Goal: Task Accomplishment & Management: Use online tool/utility

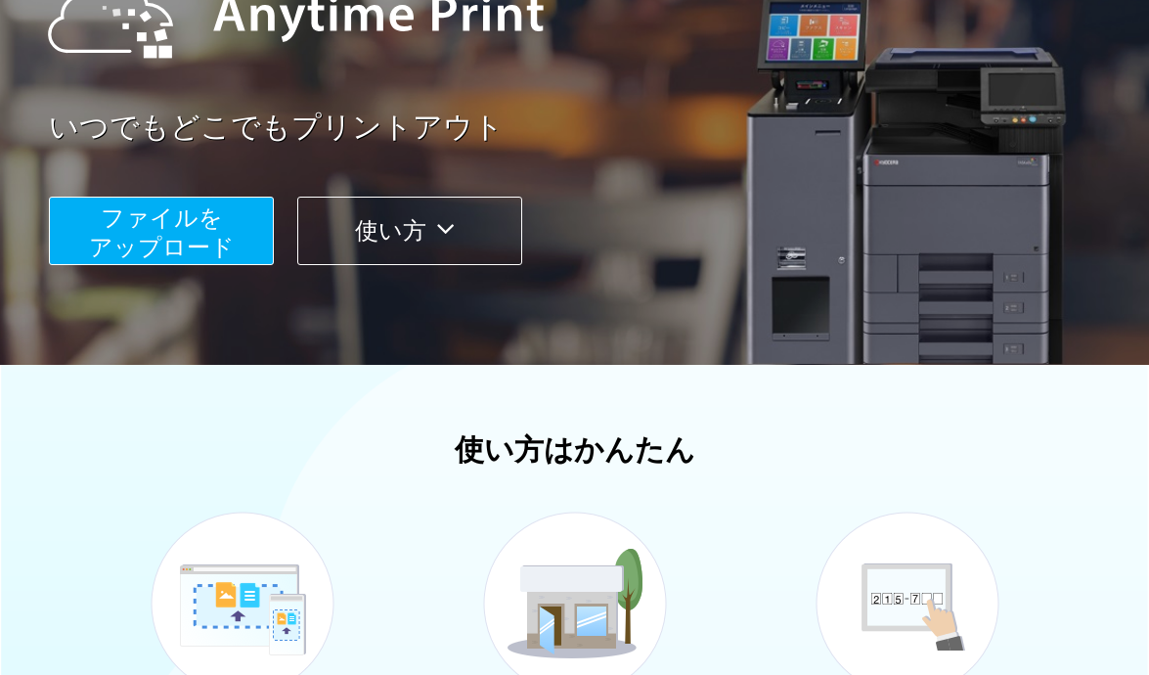
scroll to position [293, 0]
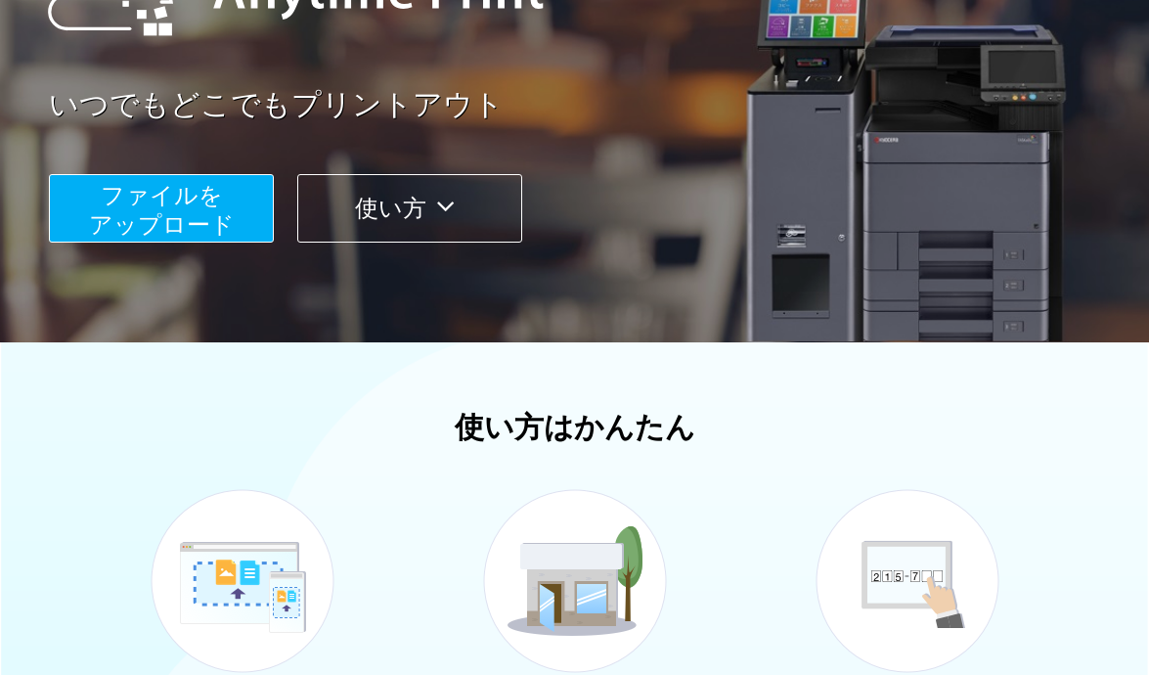
click at [225, 187] on button "ファイルを ​​アップロード" at bounding box center [161, 208] width 225 height 68
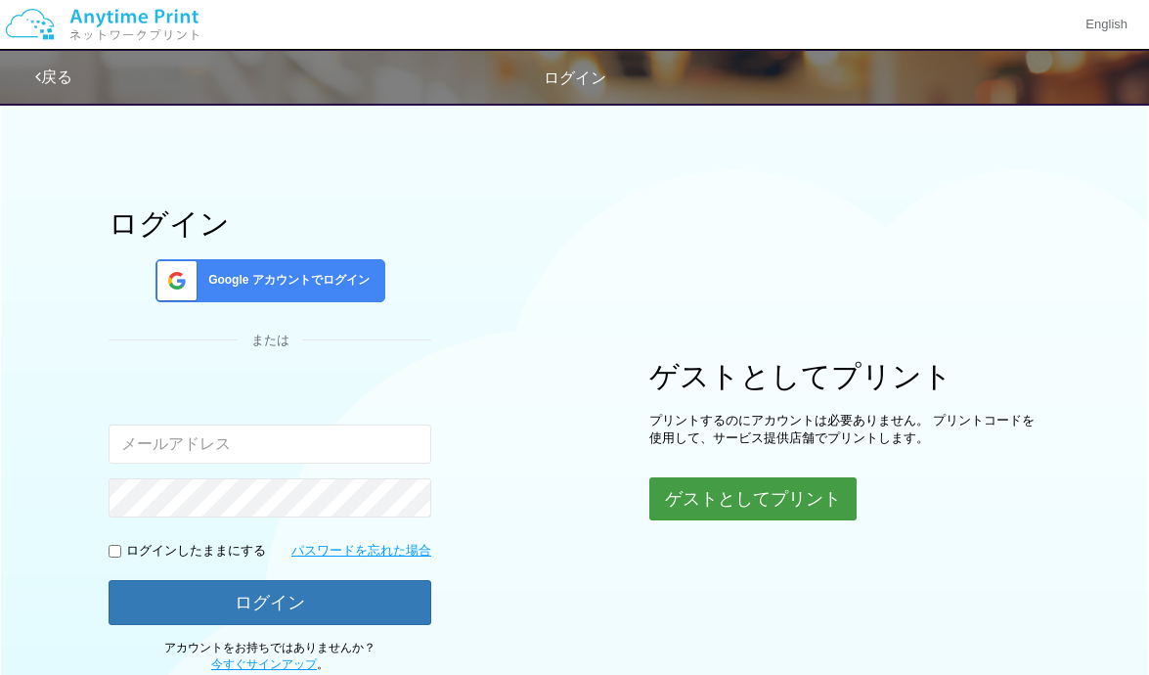
click at [744, 485] on button "ゲストとしてプリント" at bounding box center [753, 498] width 207 height 43
click at [739, 483] on button "ゲストとしてプリント" at bounding box center [753, 498] width 207 height 43
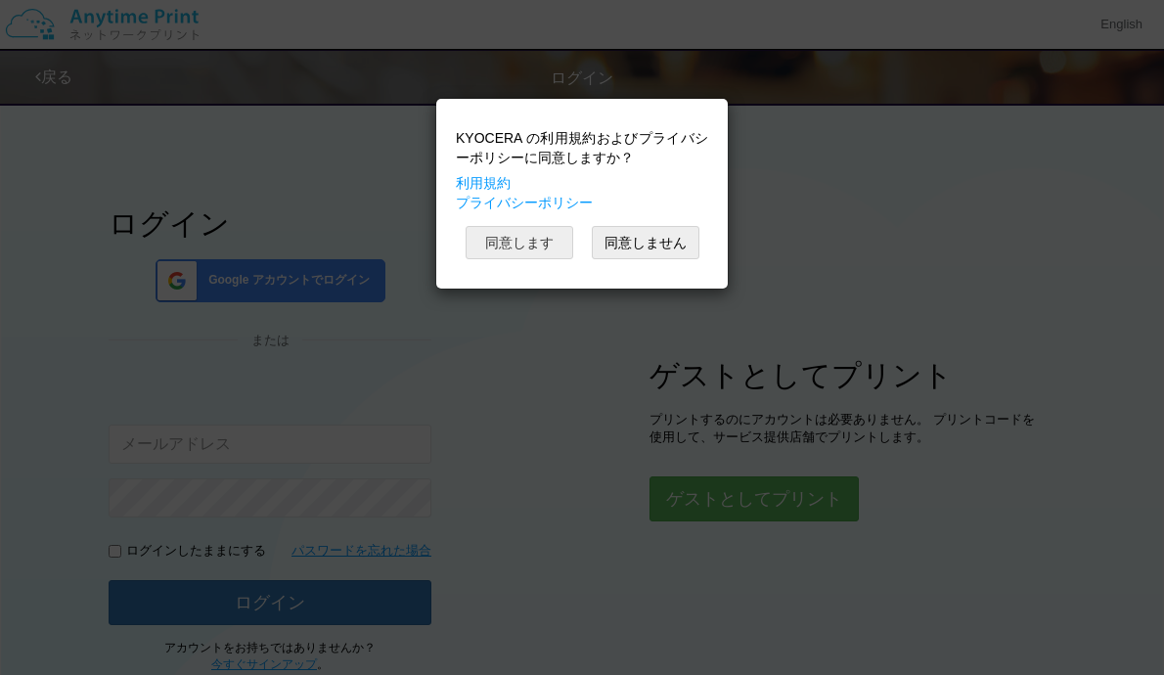
click at [519, 240] on button "同意します" at bounding box center [520, 242] width 108 height 33
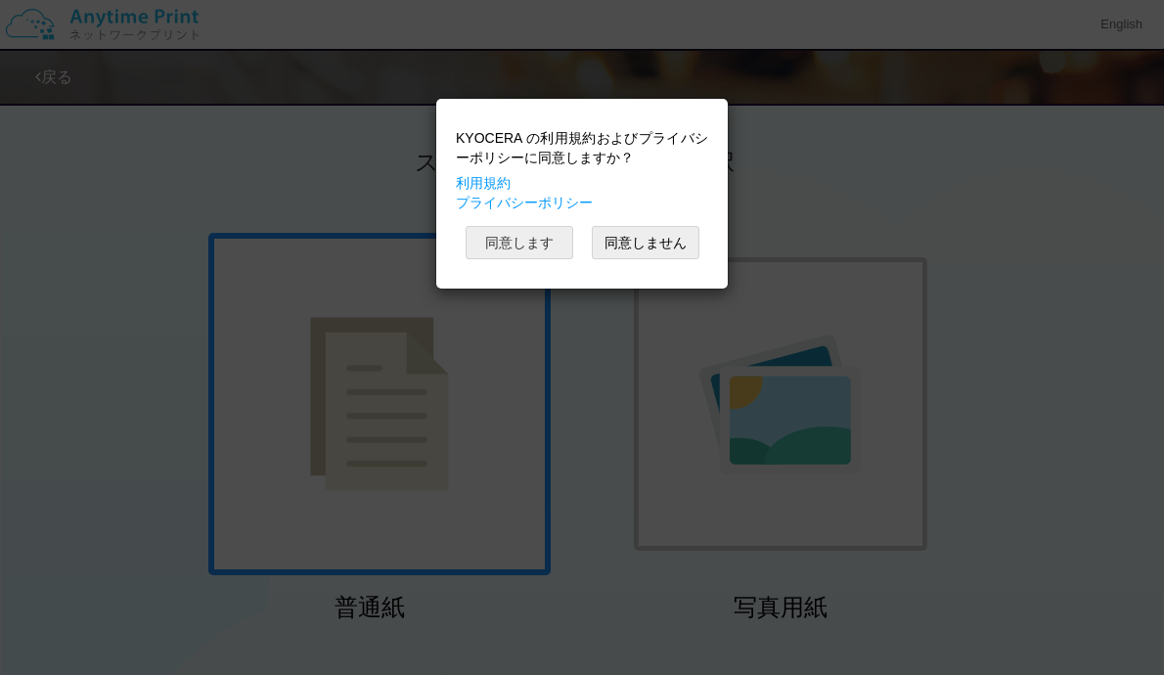
click at [536, 245] on button "同意します" at bounding box center [520, 242] width 108 height 33
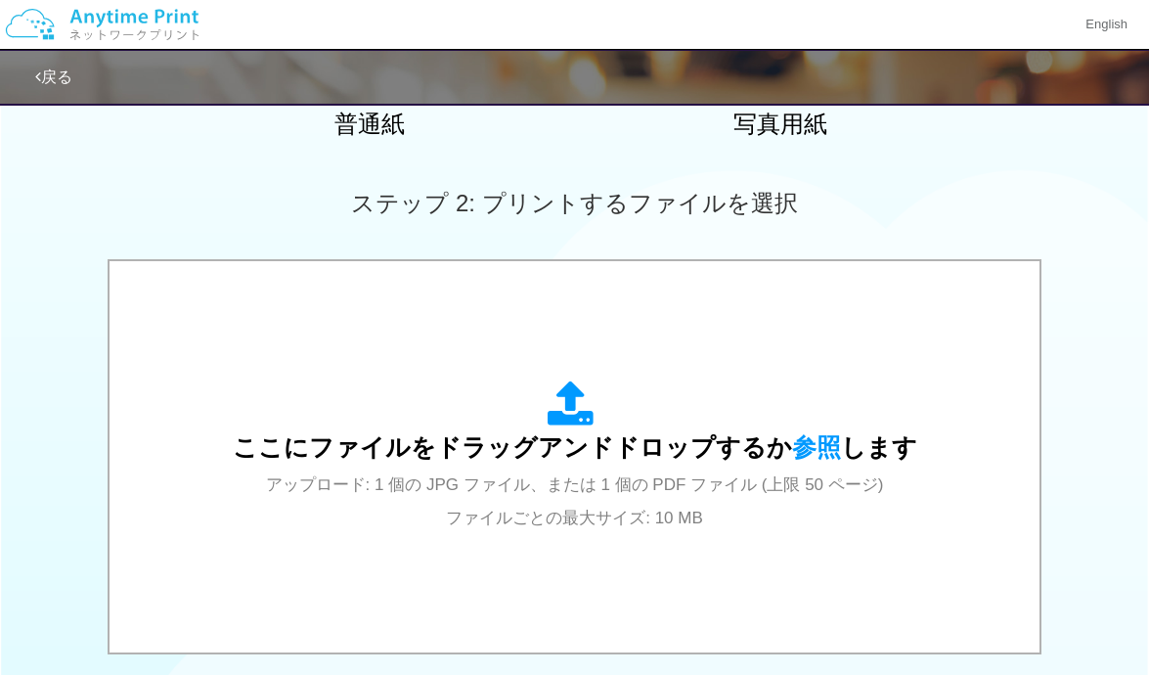
scroll to position [685, 0]
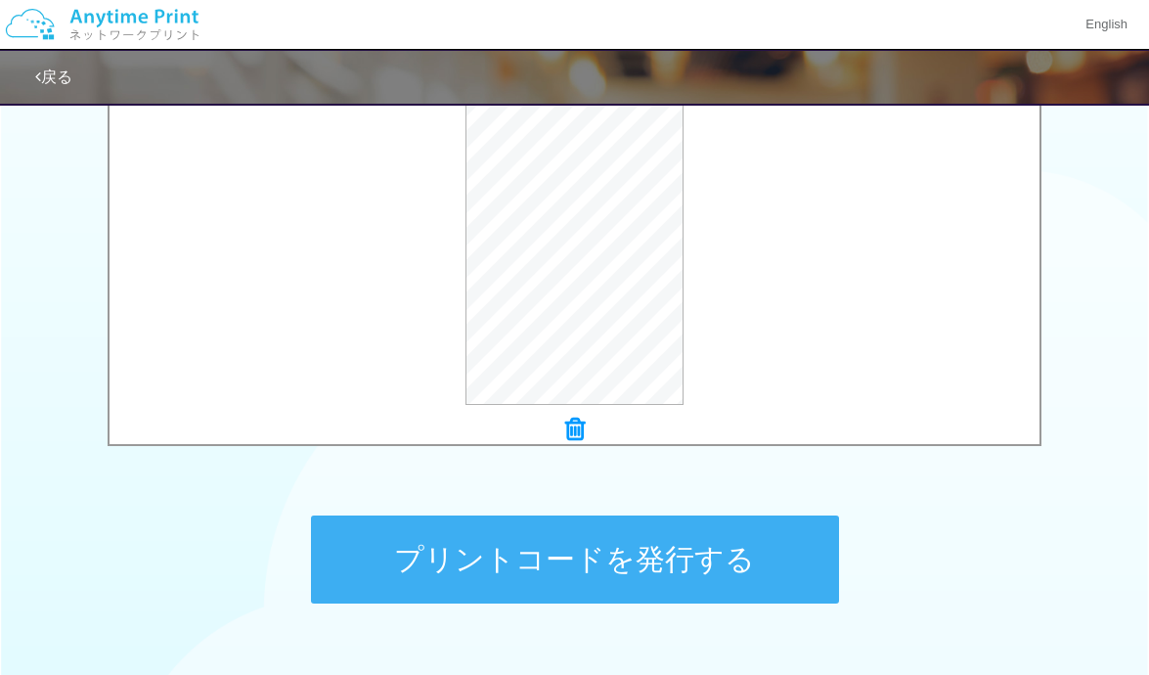
click at [593, 546] on button "プリントコードを発行する" at bounding box center [575, 560] width 528 height 88
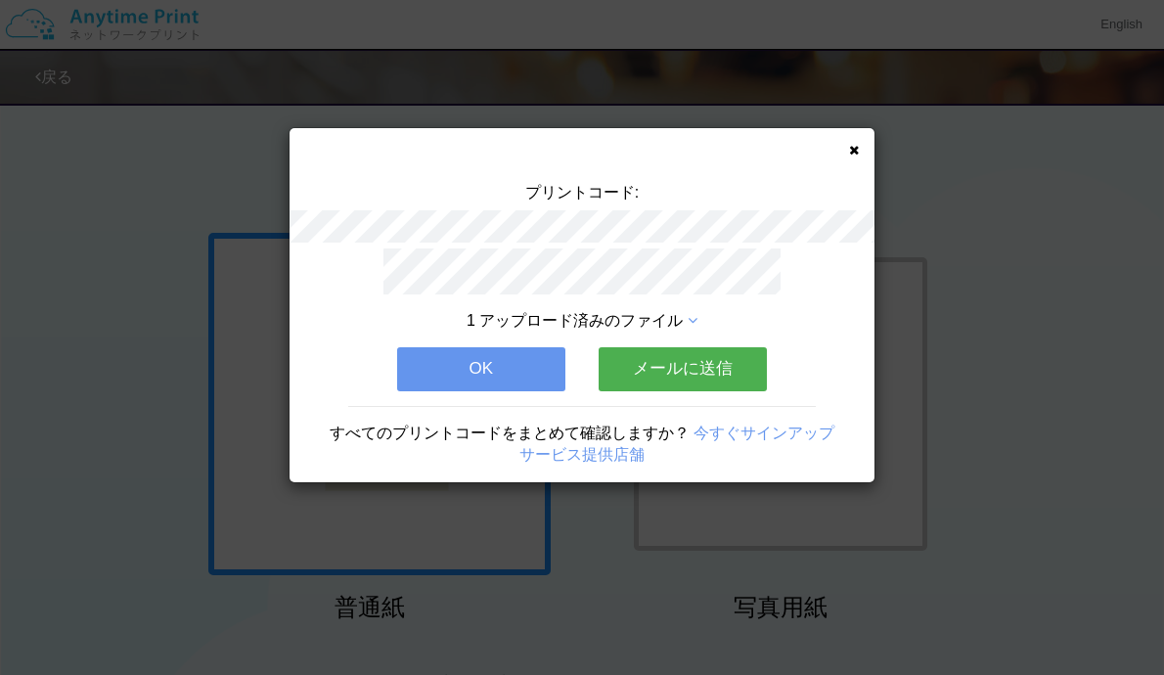
click at [674, 373] on button "メールに送信" at bounding box center [683, 368] width 168 height 43
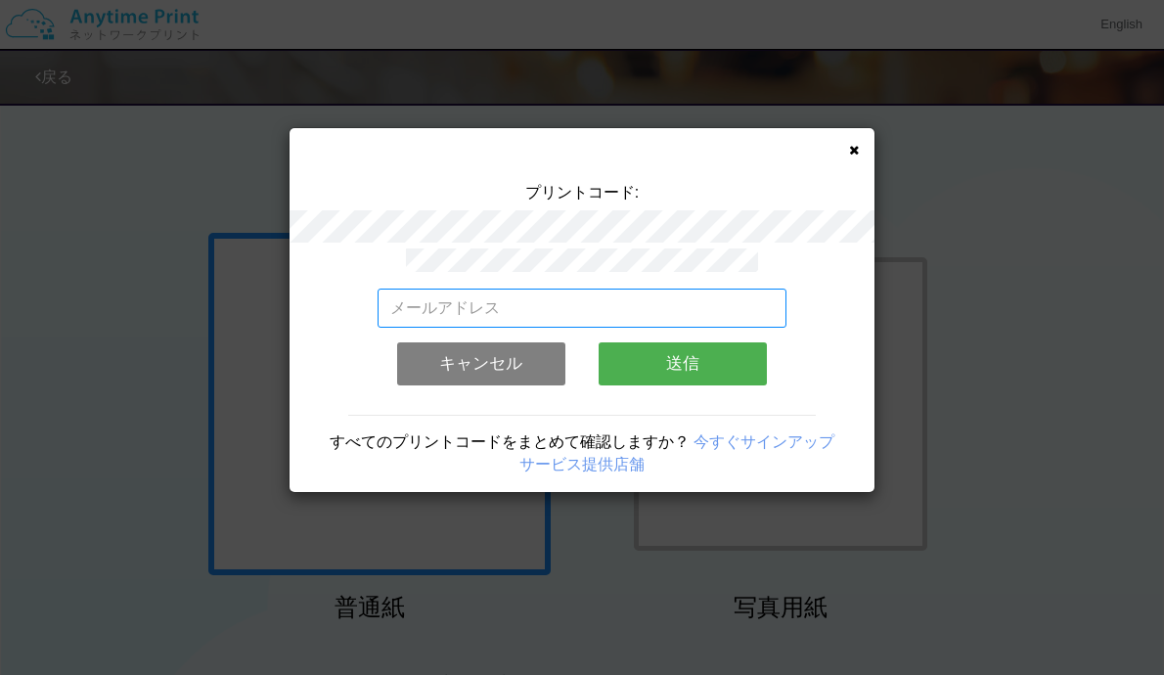
click at [481, 297] on input "email" at bounding box center [583, 308] width 410 height 39
type input "[EMAIL_ADDRESS][DOMAIN_NAME]"
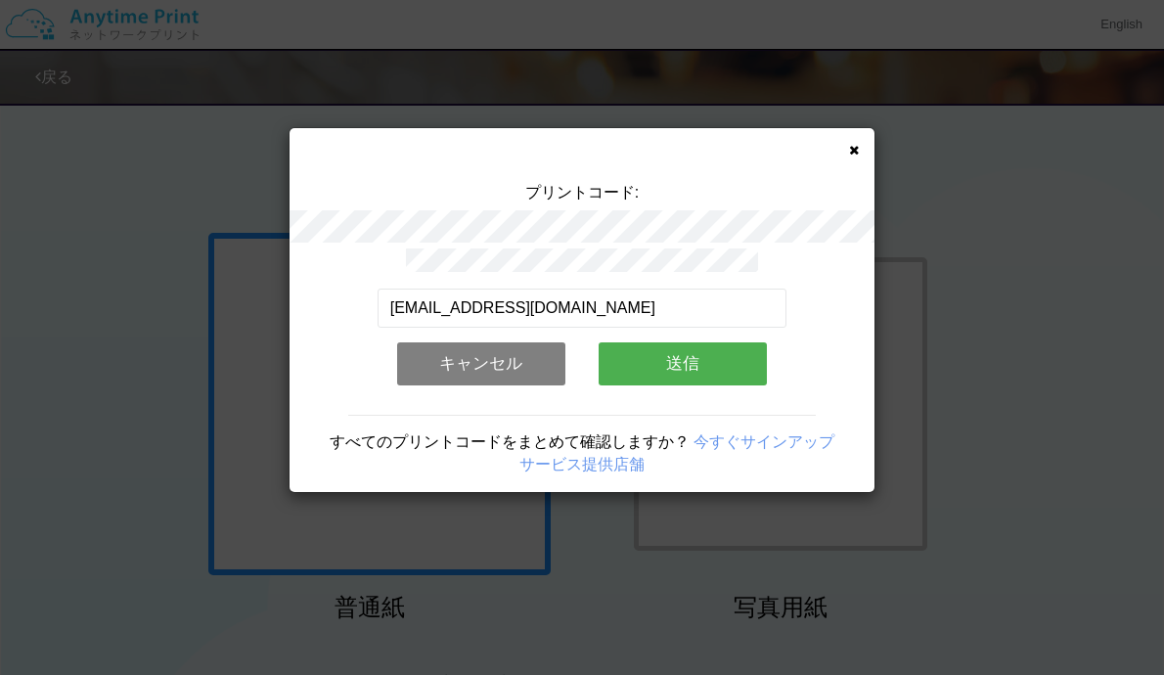
click at [643, 355] on button "送信" at bounding box center [683, 363] width 168 height 43
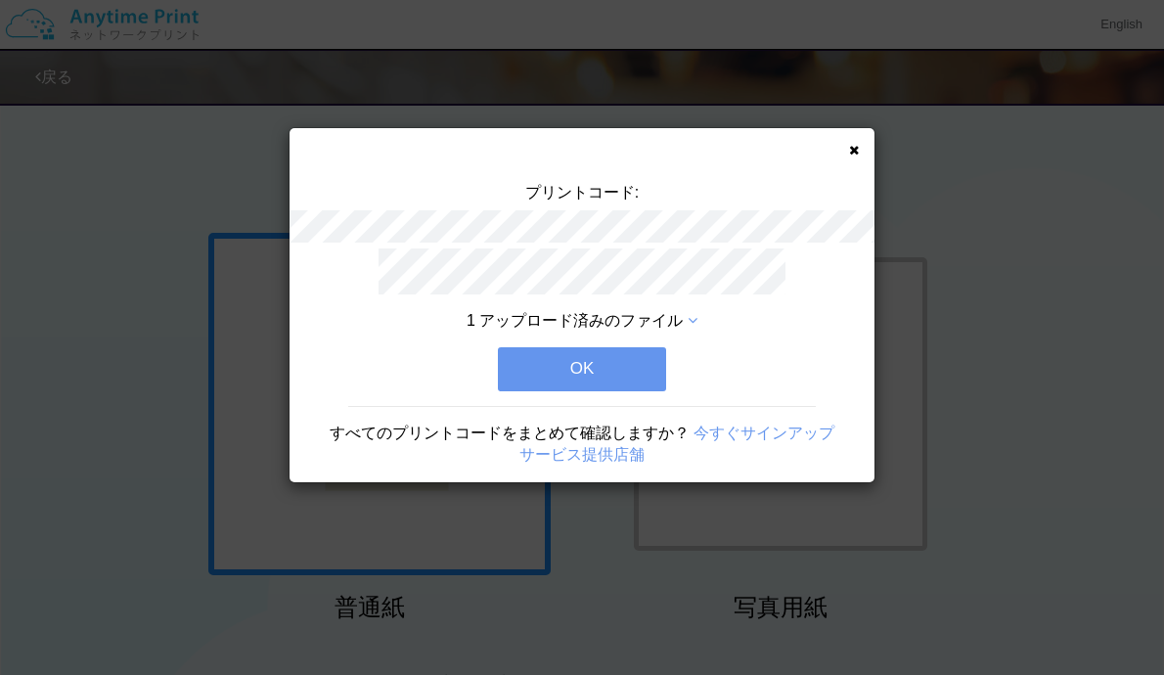
click at [568, 359] on button "OK" at bounding box center [582, 368] width 168 height 43
